Goal: Browse casually

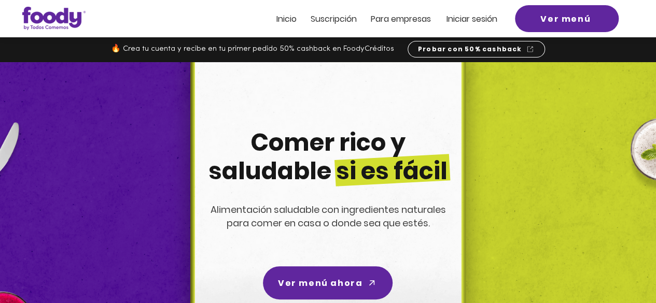
drag, startPoint x: 0, startPoint y: 0, endPoint x: 406, endPoint y: 13, distance: 406.3
click at [406, 13] on h2 "Pa ra empresas" at bounding box center [404, 17] width 66 height 11
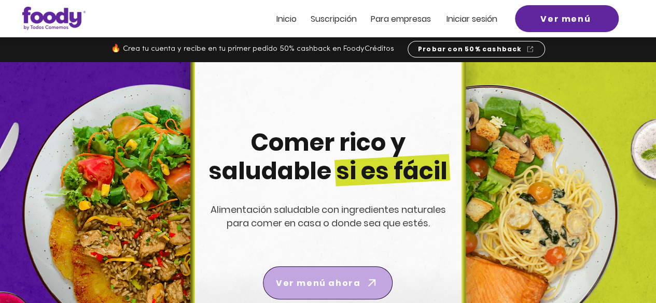
click at [317, 282] on span "Ver menú ahora" at bounding box center [318, 283] width 85 height 13
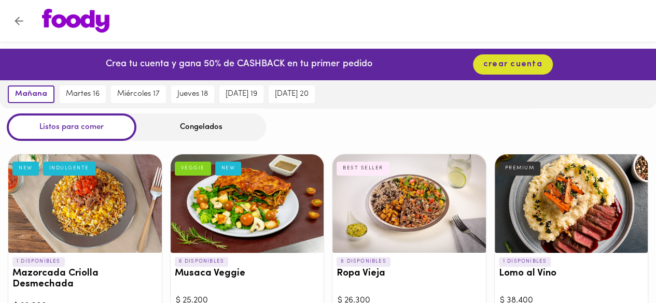
click at [216, 129] on div "Congelados" at bounding box center [201, 127] width 130 height 27
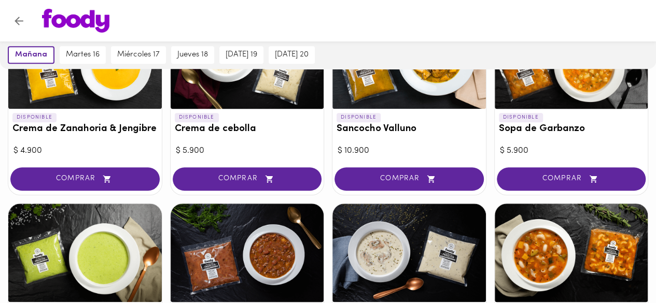
scroll to position [24, 0]
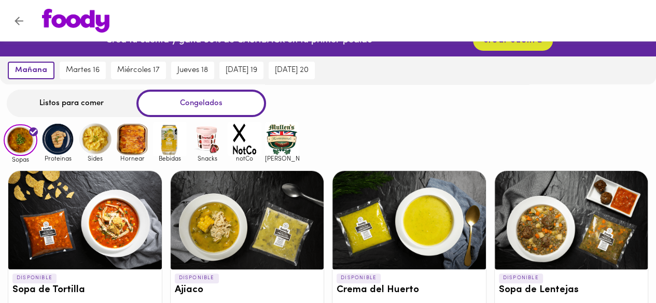
click at [90, 103] on div "Listos para comer" at bounding box center [72, 103] width 130 height 27
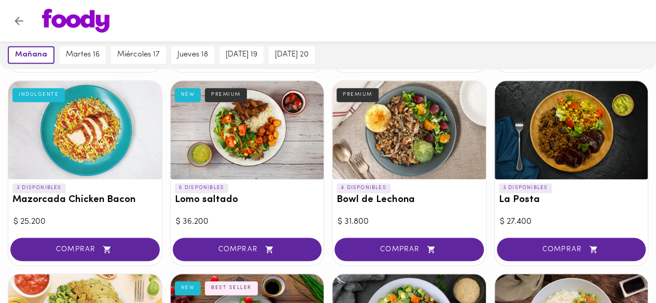
scroll to position [218, 0]
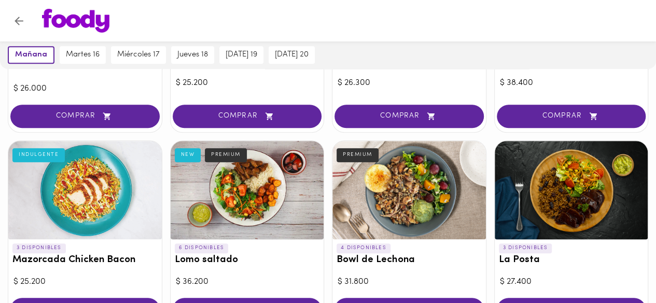
click at [23, 16] on icon "Volver" at bounding box center [18, 21] width 13 height 13
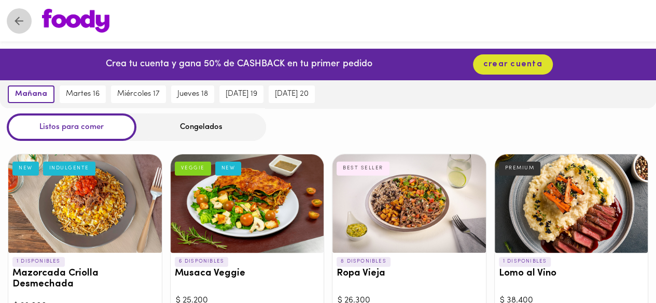
click at [23, 16] on icon "Volver" at bounding box center [18, 21] width 13 height 13
click at [215, 131] on div "Congelados" at bounding box center [201, 127] width 130 height 27
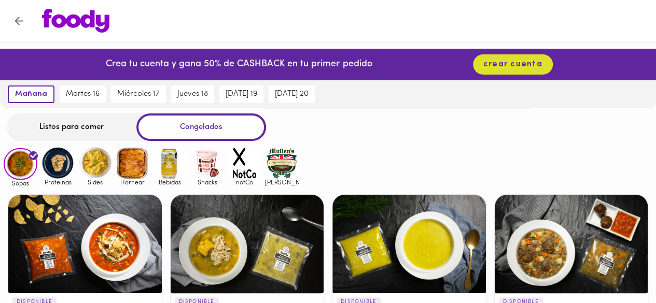
click at [103, 123] on div "Listos para comer" at bounding box center [72, 127] width 130 height 27
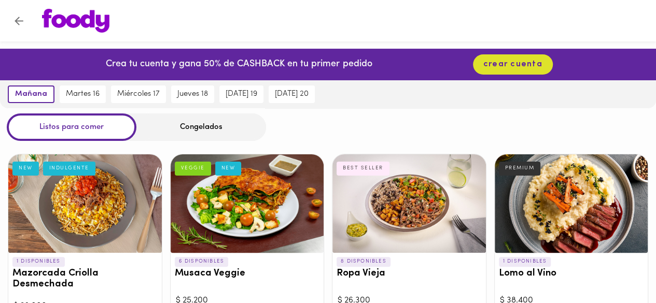
click at [17, 21] on icon "Volver" at bounding box center [19, 21] width 9 height 9
click at [19, 16] on icon "Volver" at bounding box center [18, 21] width 13 height 13
click at [13, 27] on button "Volver" at bounding box center [18, 20] width 25 height 25
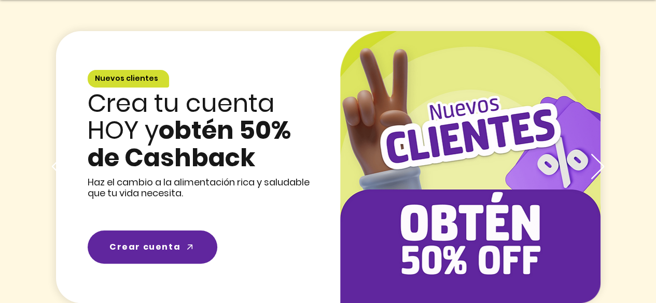
scroll to position [1506, 0]
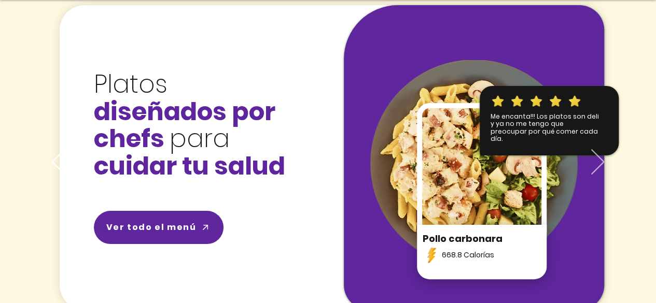
click at [603, 166] on icon "Próximo" at bounding box center [597, 161] width 13 height 25
click at [66, 163] on div "Presentación de diapositivas" at bounding box center [332, 157] width 545 height 305
click at [54, 163] on icon "Previo" at bounding box center [58, 161] width 13 height 25
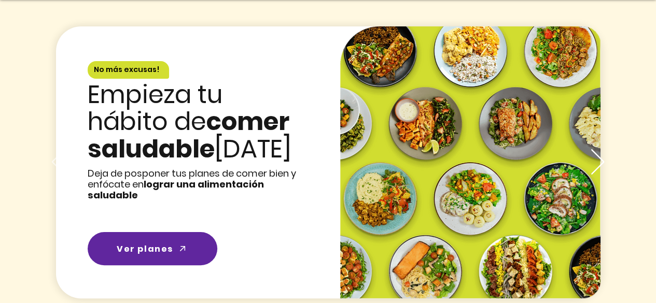
click at [54, 163] on icon "Previo" at bounding box center [58, 161] width 13 height 25
